Goal: Transaction & Acquisition: Purchase product/service

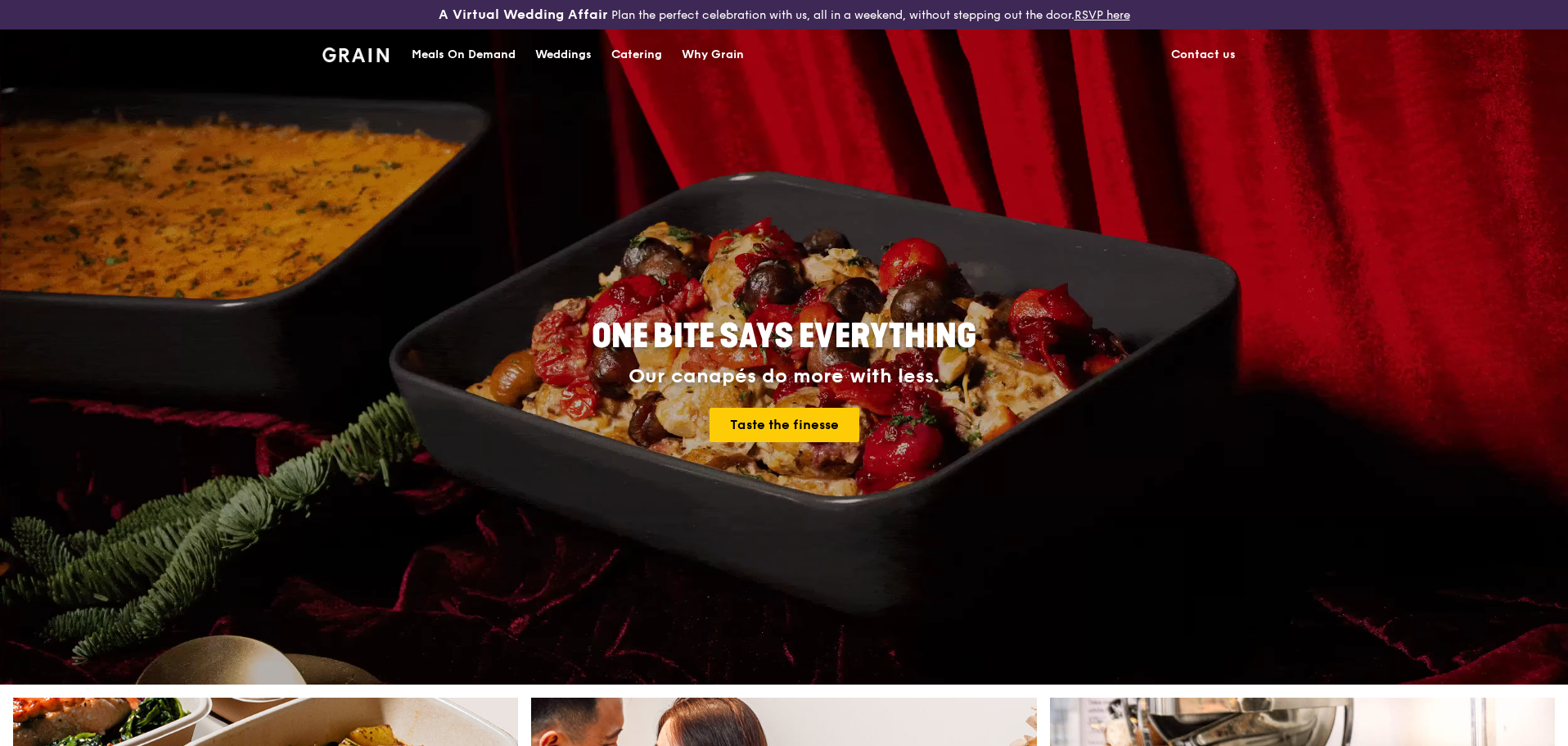
click at [432, 44] on div "Meals On Demand" at bounding box center [463, 55] width 104 height 49
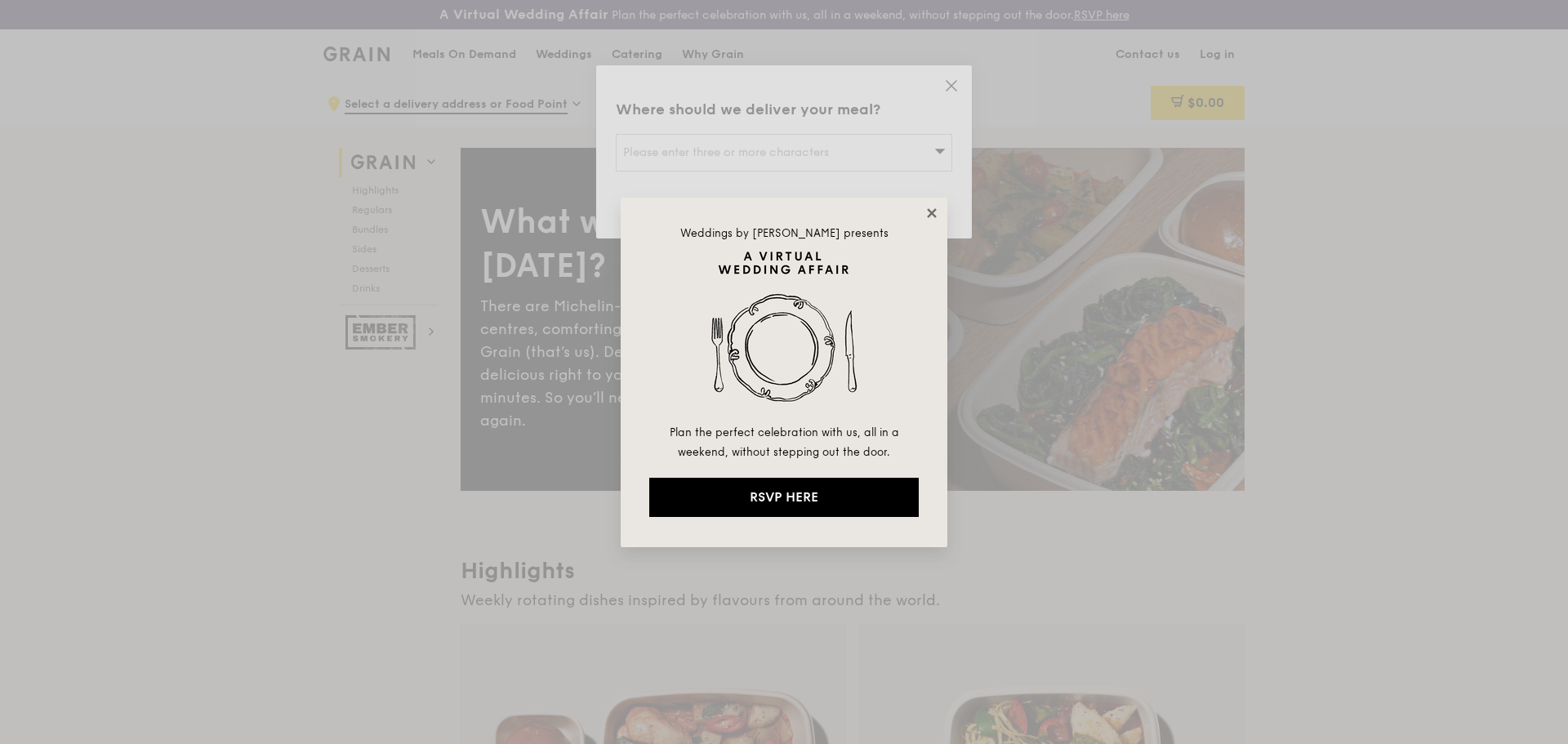
click at [928, 212] on icon at bounding box center [931, 212] width 15 height 15
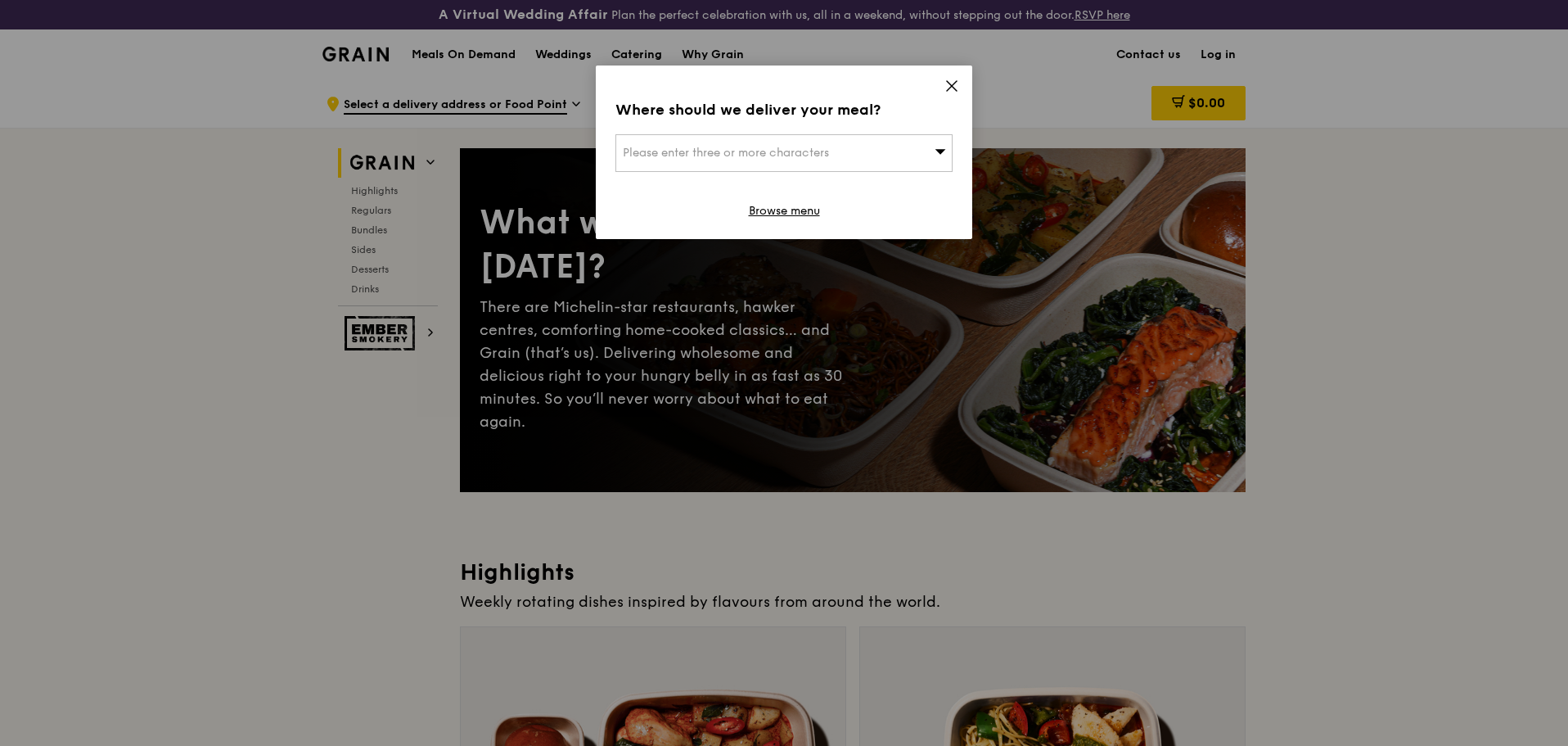
click at [956, 71] on div "Where should we deliver your meal? Please enter three or more characters Browse…" at bounding box center [784, 152] width 377 height 174
click at [955, 82] on icon at bounding box center [951, 86] width 10 height 10
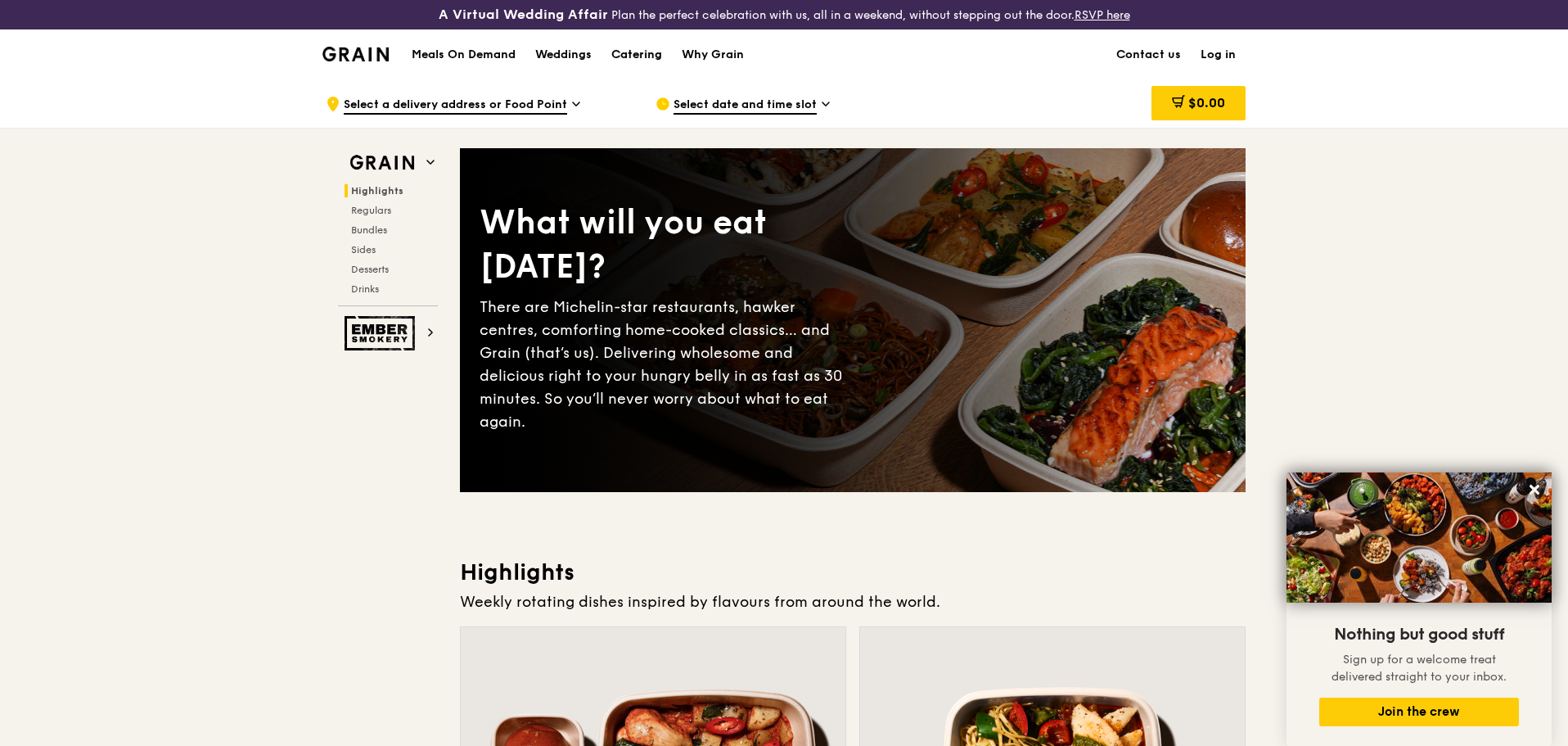
click at [642, 52] on div "Catering" at bounding box center [637, 55] width 51 height 49
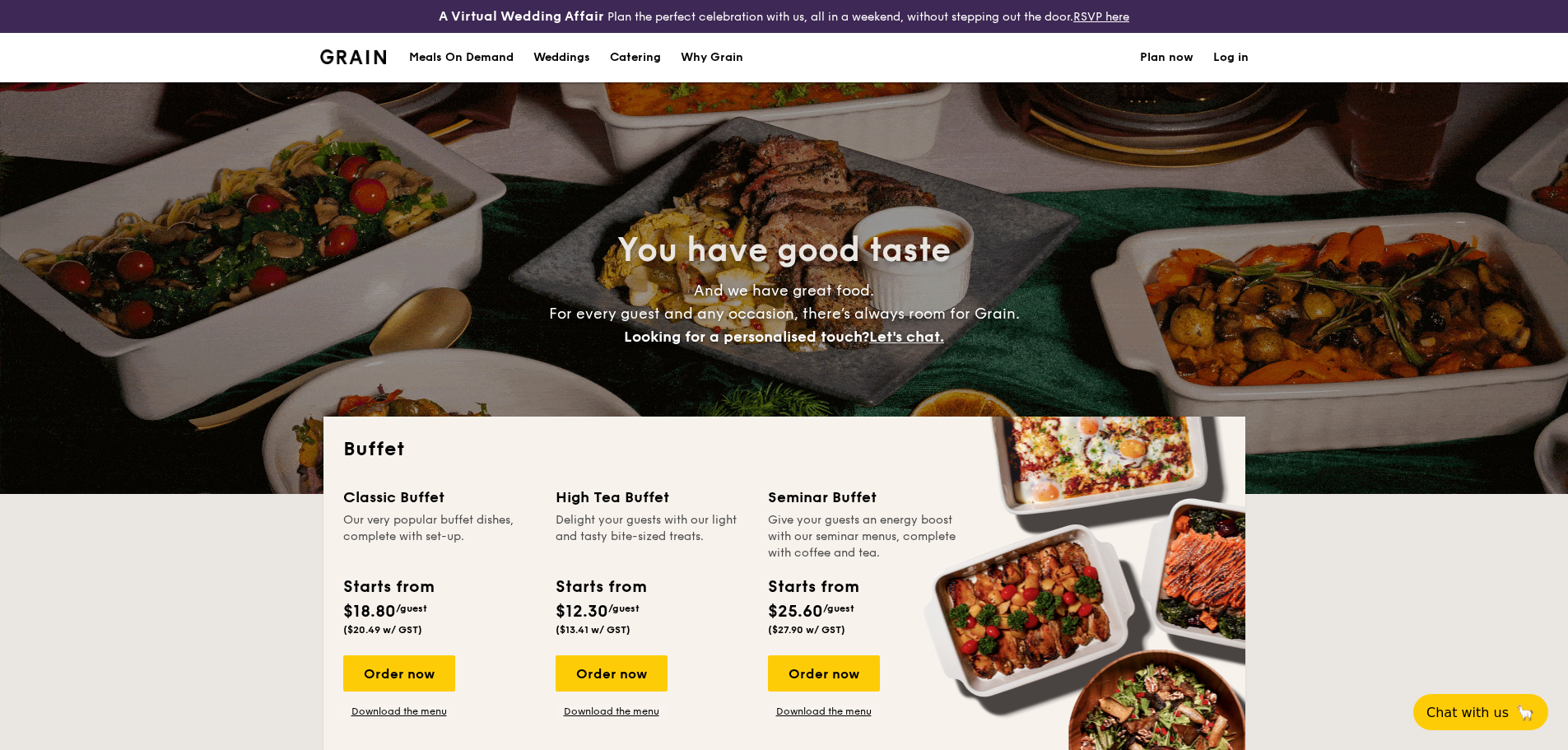
select select
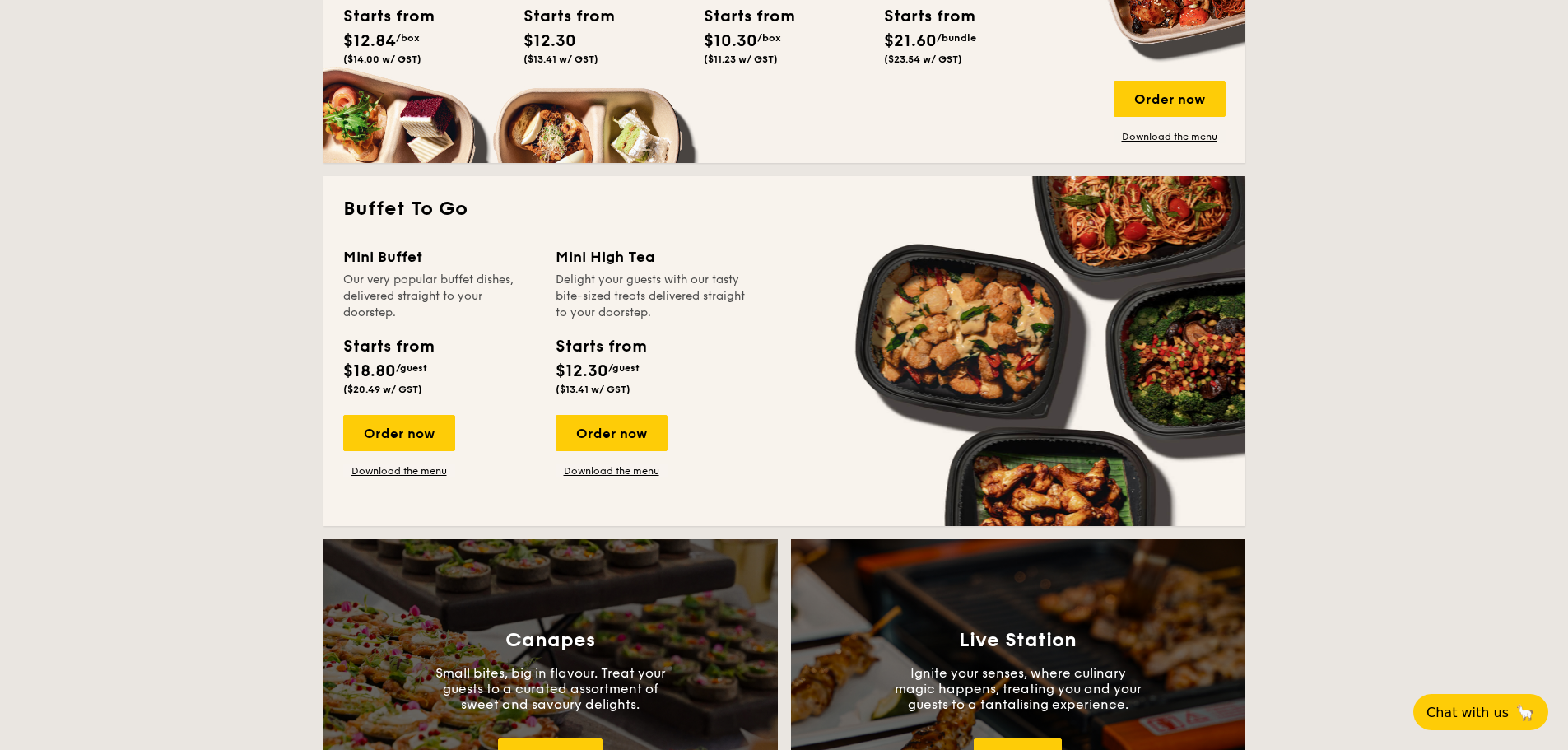
scroll to position [576, 0]
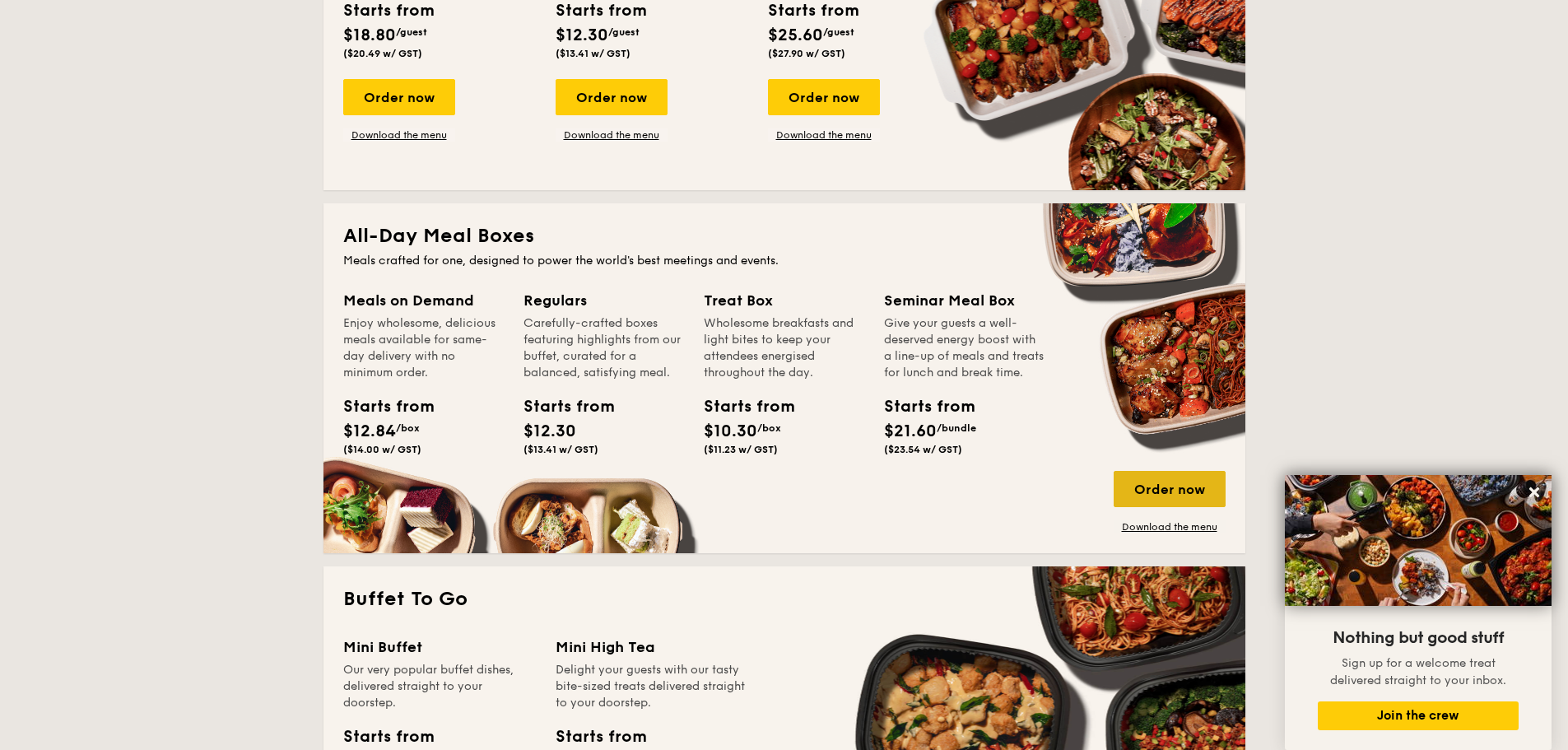
click at [1156, 490] on div "Order now" at bounding box center [1170, 489] width 112 height 36
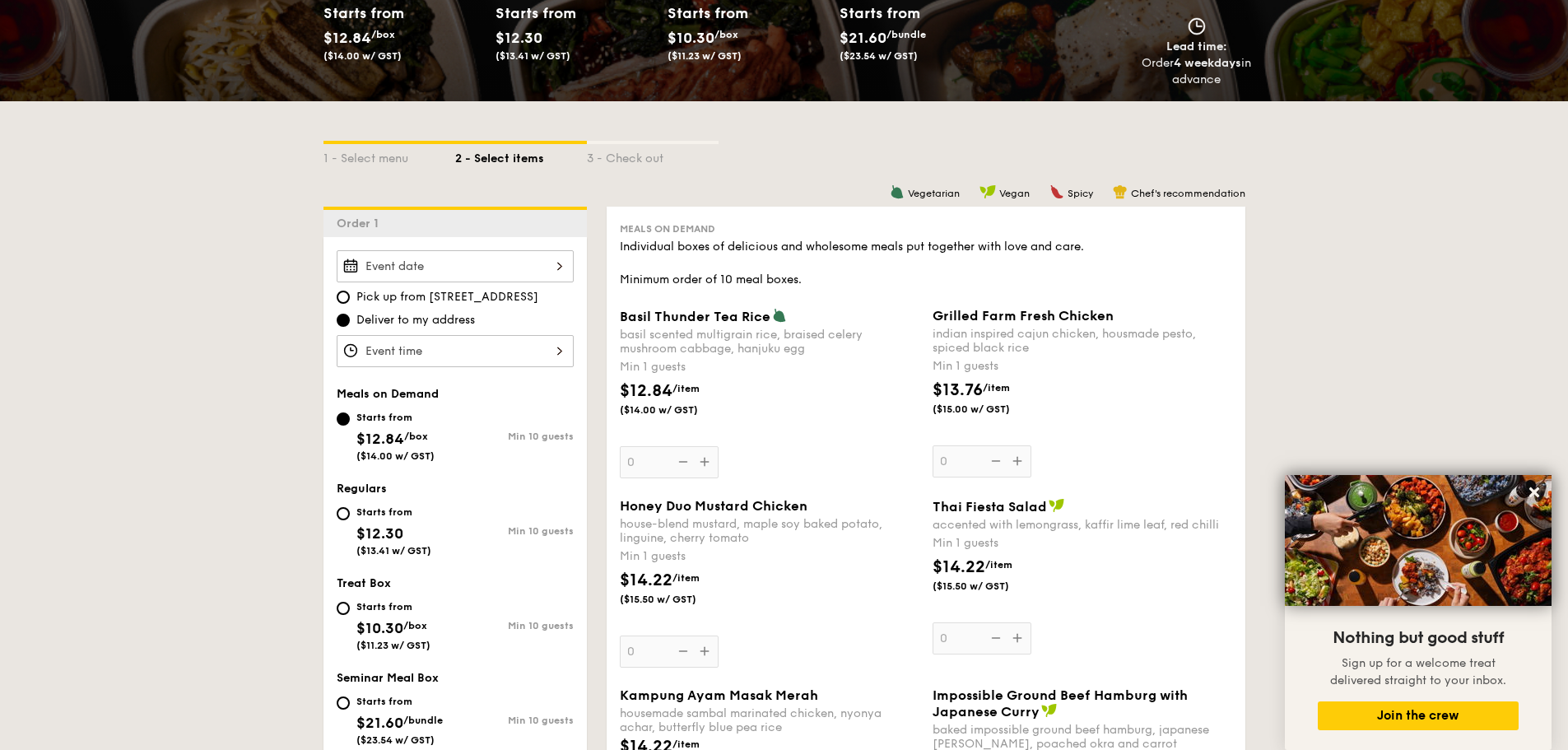
scroll to position [329, 0]
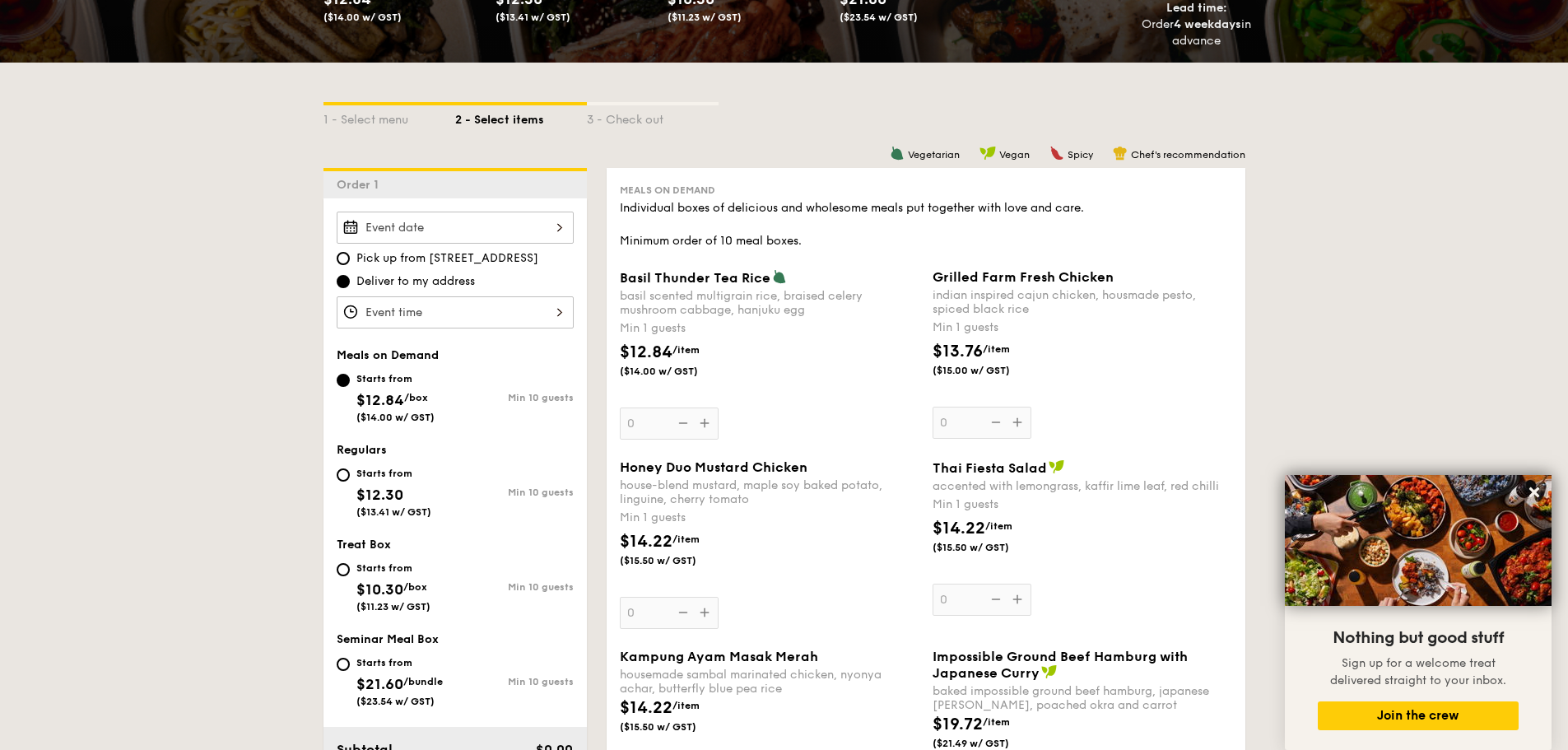
click at [539, 222] on div at bounding box center [455, 227] width 237 height 32
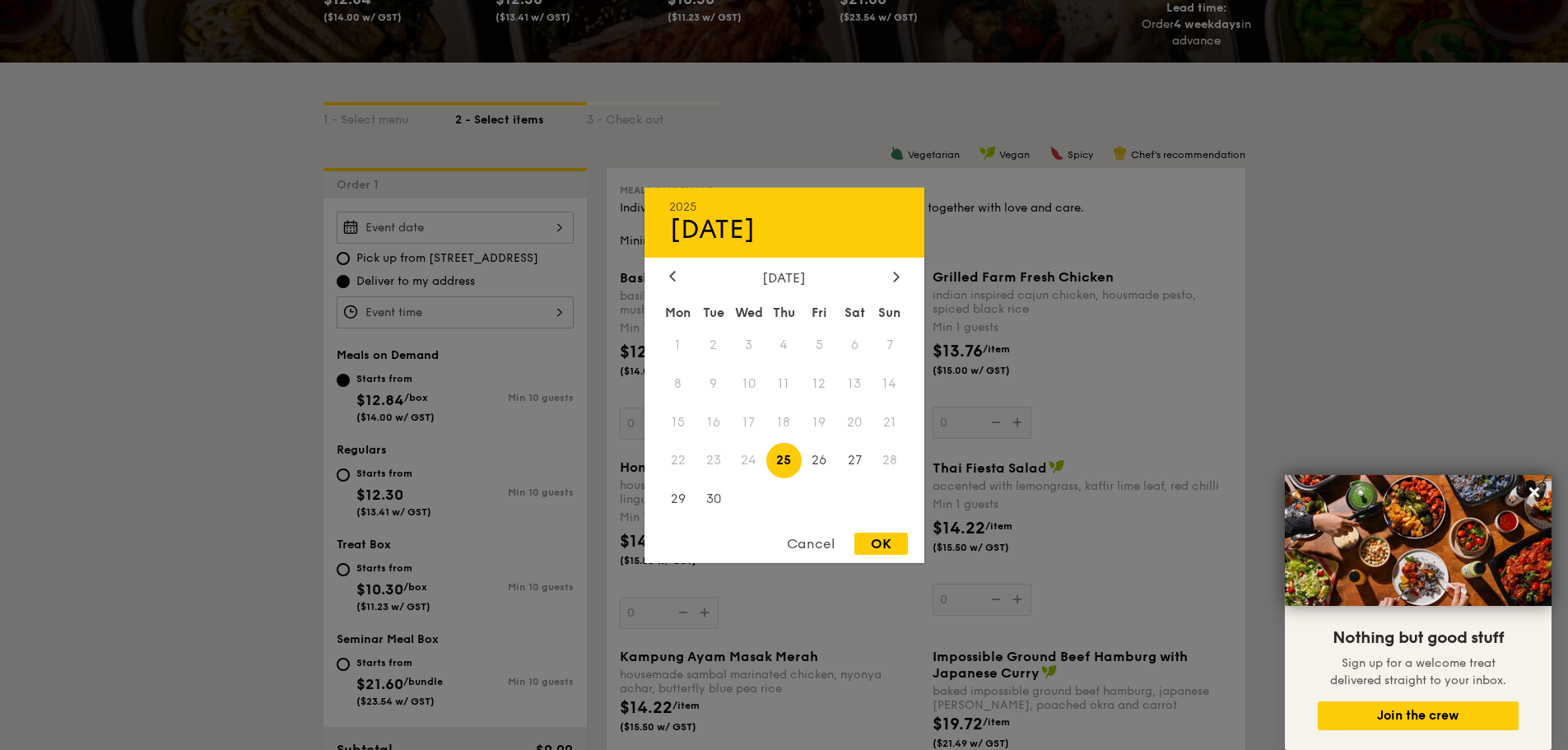
click at [1367, 326] on div at bounding box center [784, 375] width 1568 height 750
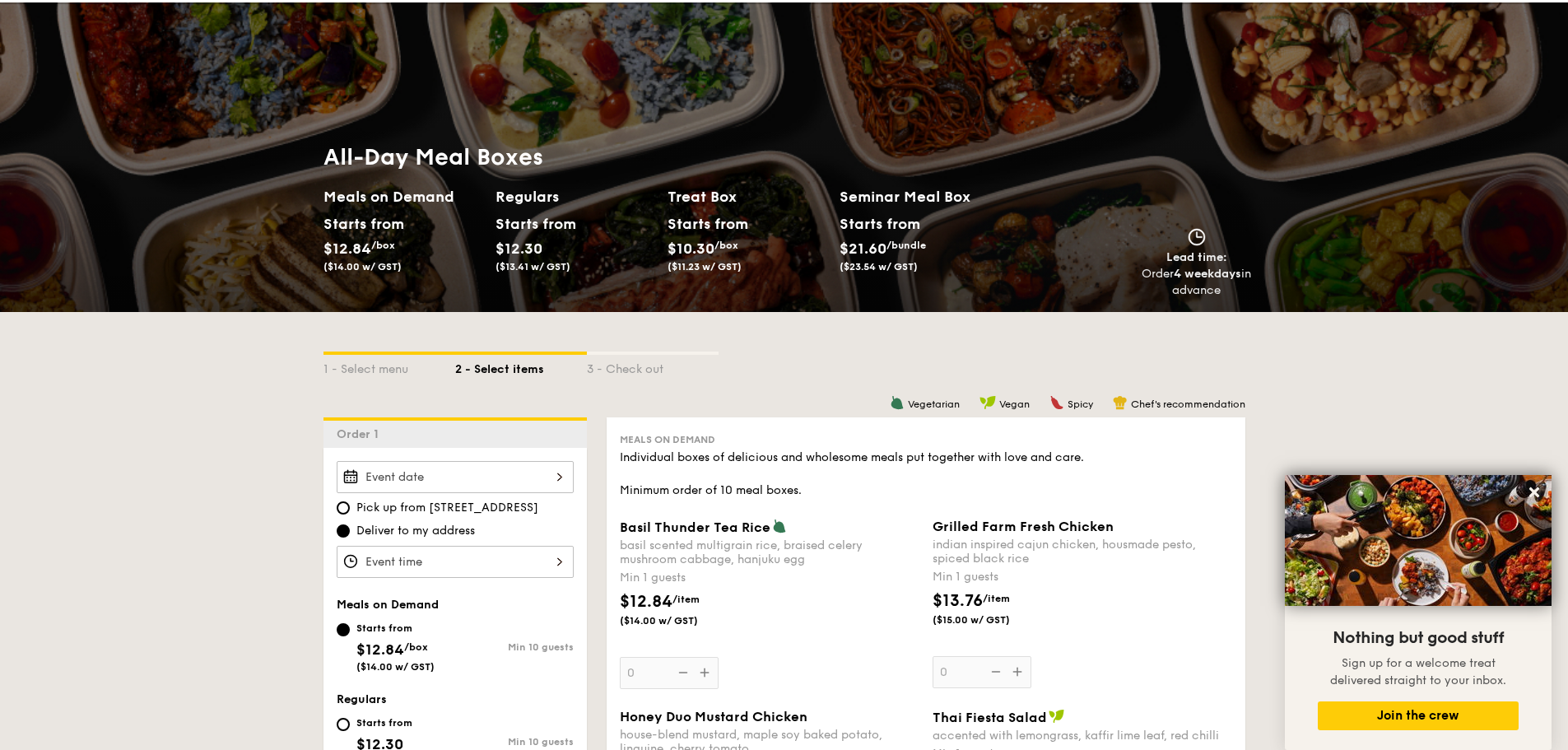
scroll to position [0, 0]
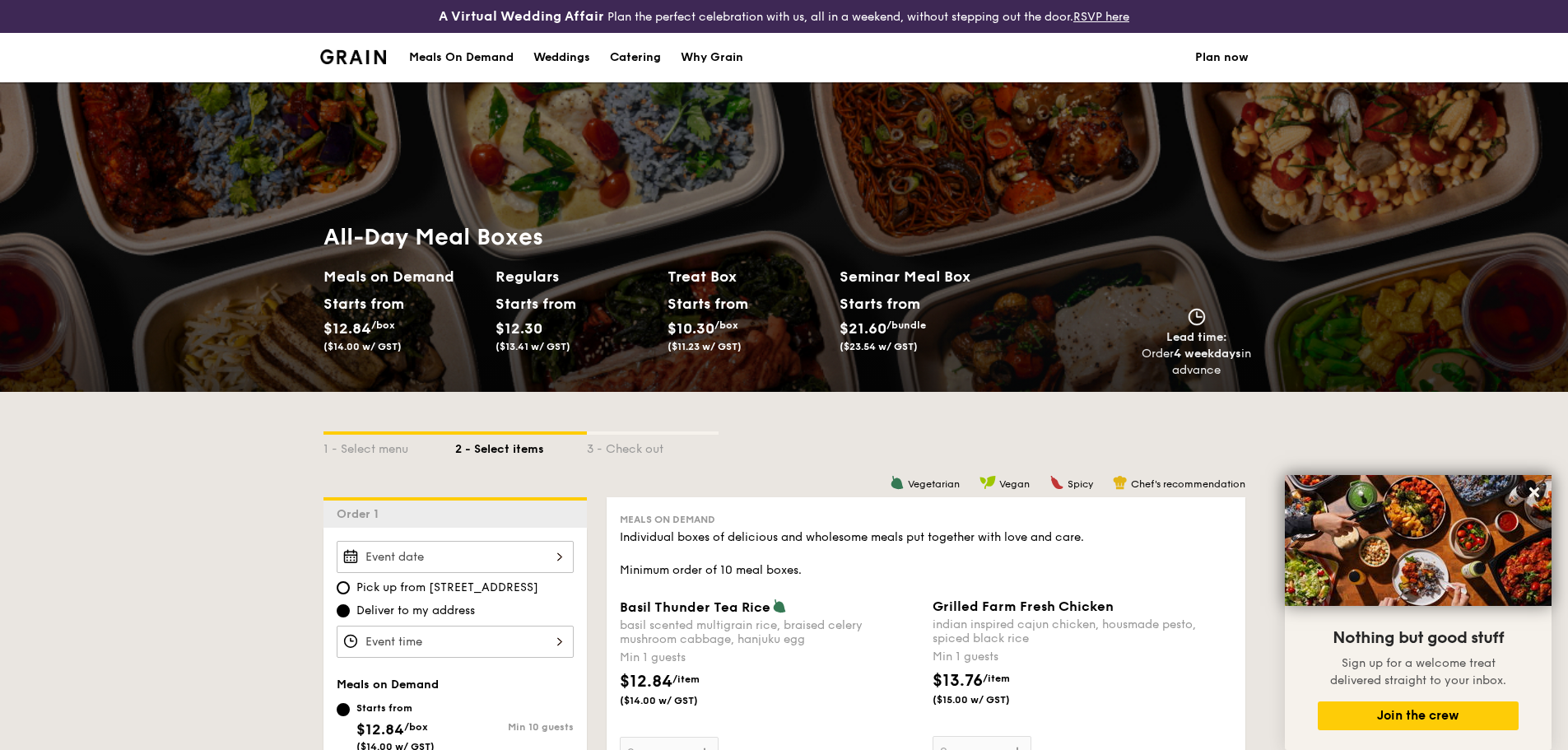
click at [481, 51] on div "Meals On Demand" at bounding box center [460, 58] width 104 height 49
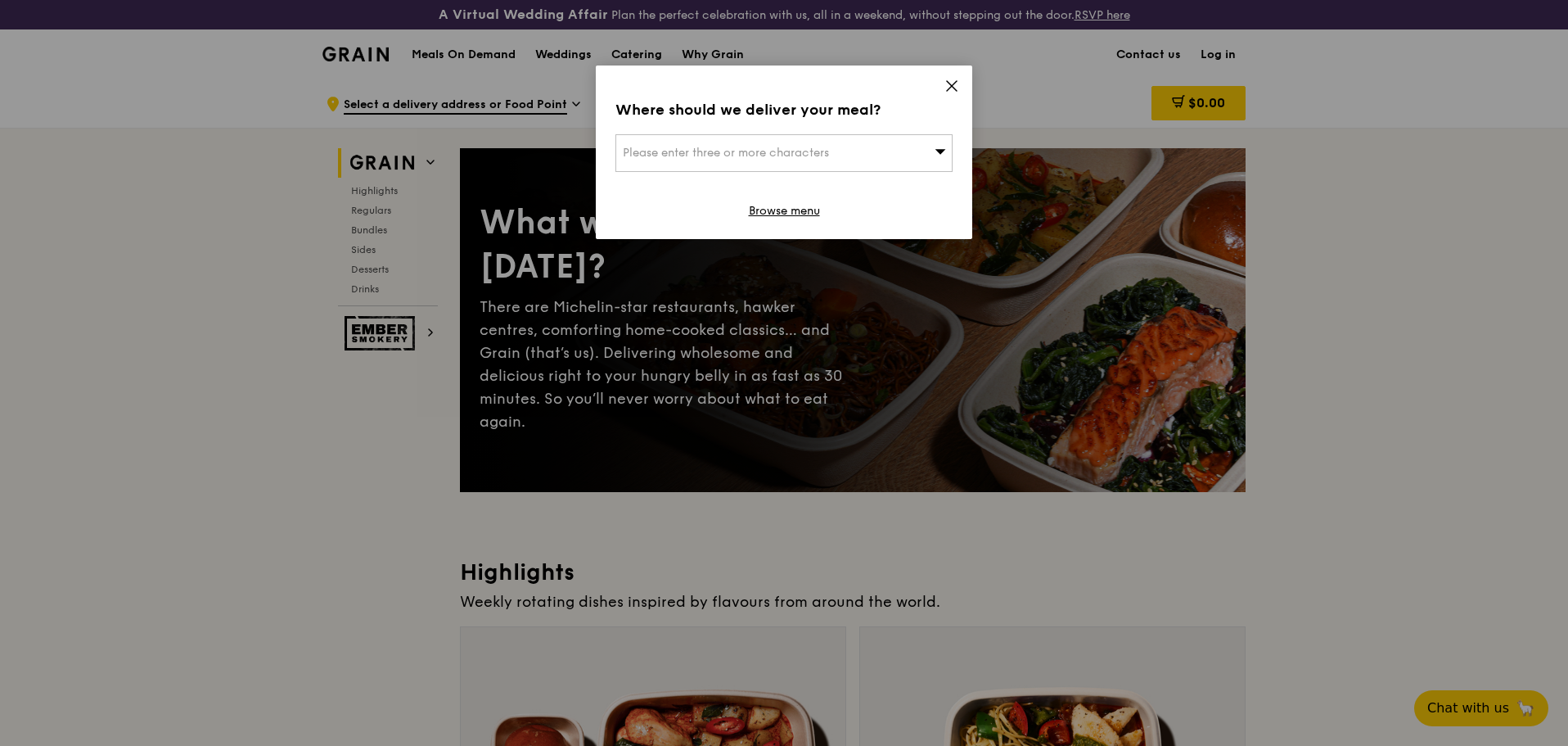
click at [917, 144] on div "Please enter three or more characters" at bounding box center [784, 153] width 337 height 38
click at [944, 78] on div "Where should we deliver your meal? Please enter three or more characters Please…" at bounding box center [784, 152] width 377 height 174
click at [952, 86] on icon at bounding box center [951, 86] width 10 height 10
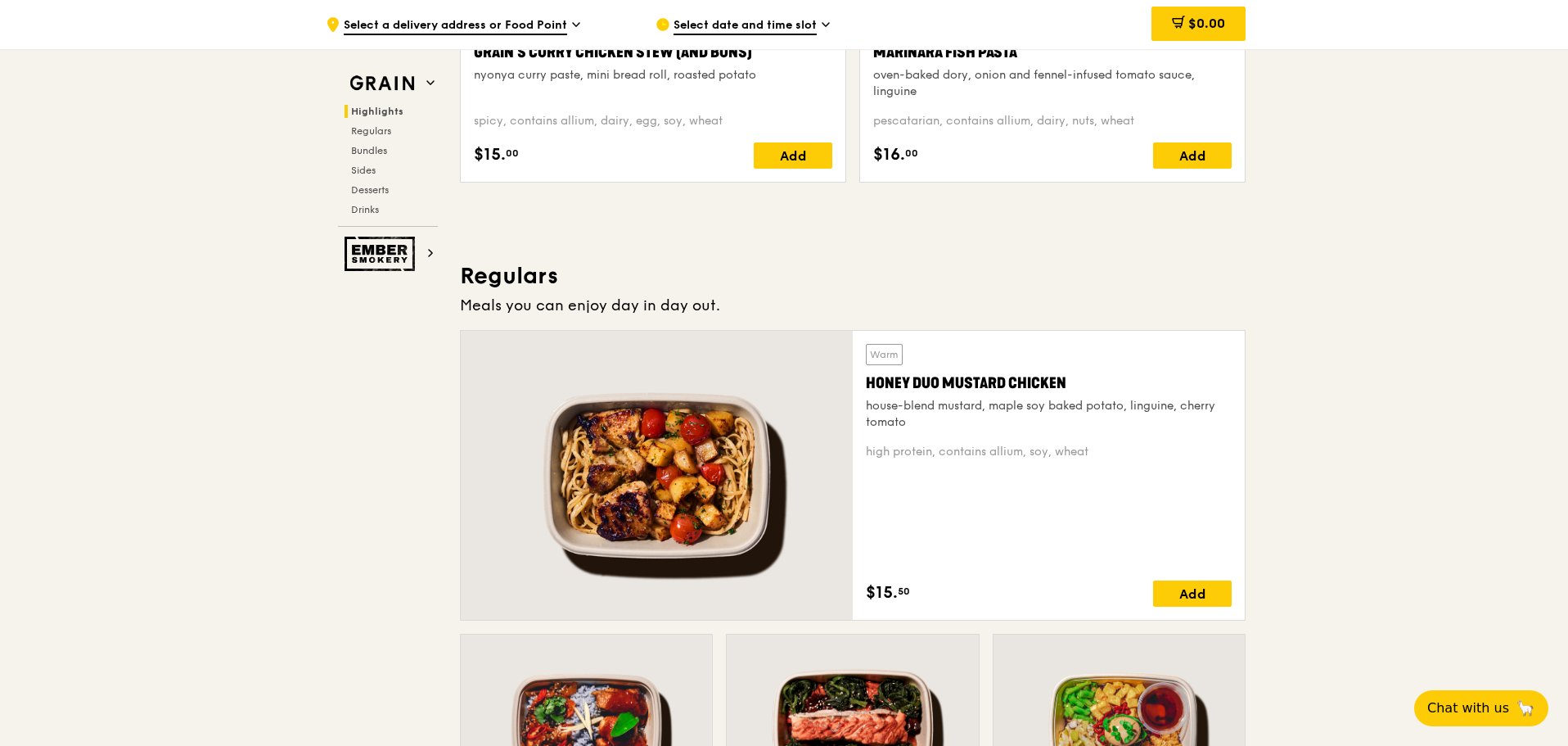
scroll to position [818, 0]
